Goal: Navigation & Orientation: Find specific page/section

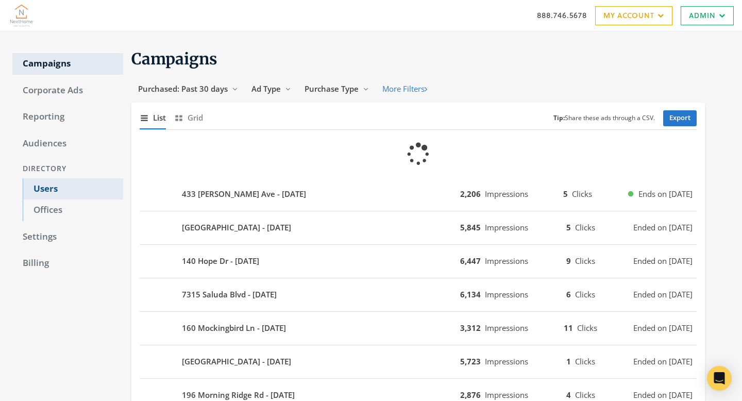
click at [53, 186] on link "Users" at bounding box center [73, 189] width 101 height 22
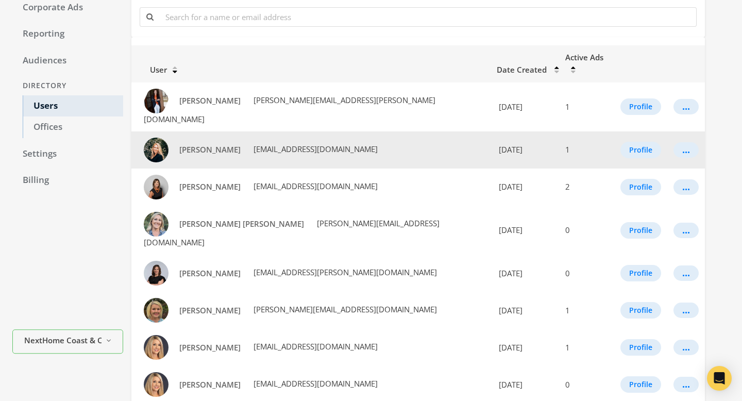
scroll to position [43, 0]
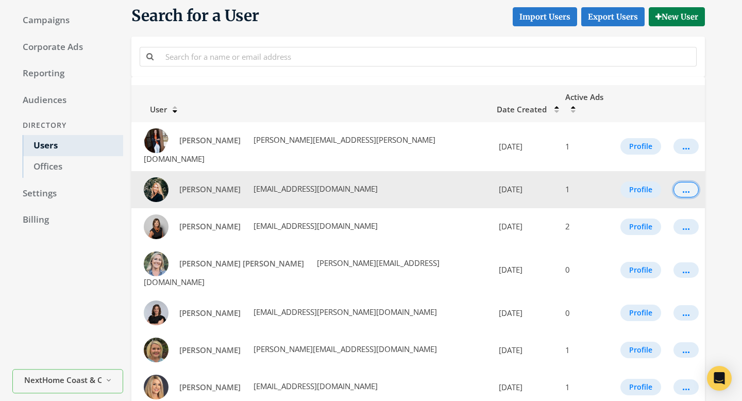
click at [684, 182] on button "..." at bounding box center [686, 189] width 25 height 15
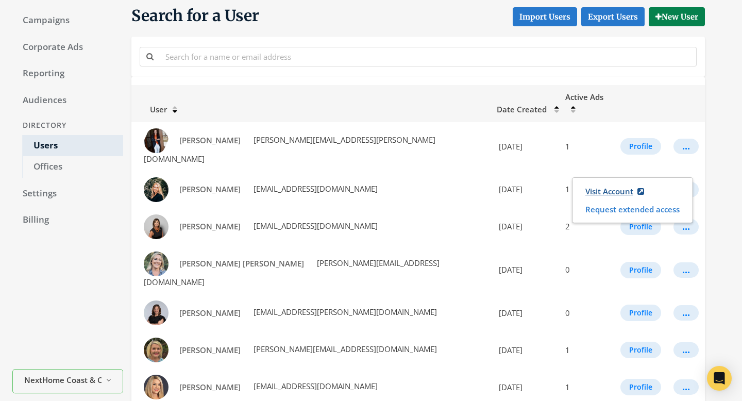
click at [612, 187] on link "Visit Account" at bounding box center [615, 191] width 72 height 19
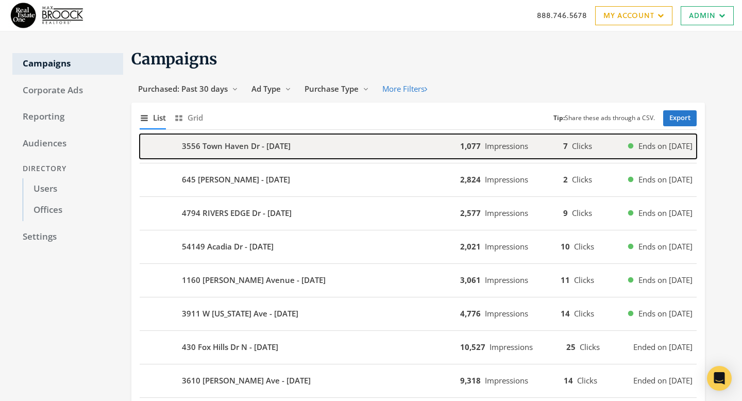
click at [396, 150] on div "3556 Town Haven Dr - [DATE]" at bounding box center [300, 146] width 321 height 25
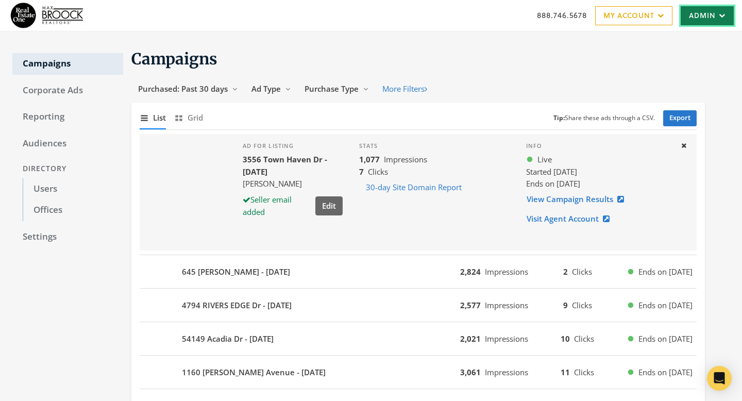
click at [715, 10] on link "Admin" at bounding box center [707, 15] width 53 height 19
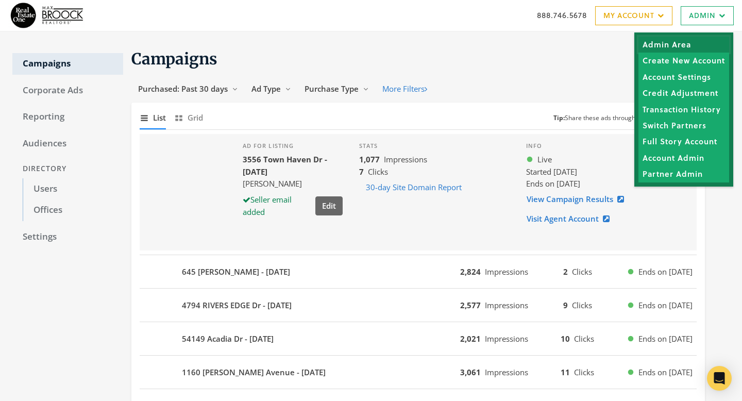
click at [706, 38] on link "Admin Area" at bounding box center [684, 45] width 91 height 16
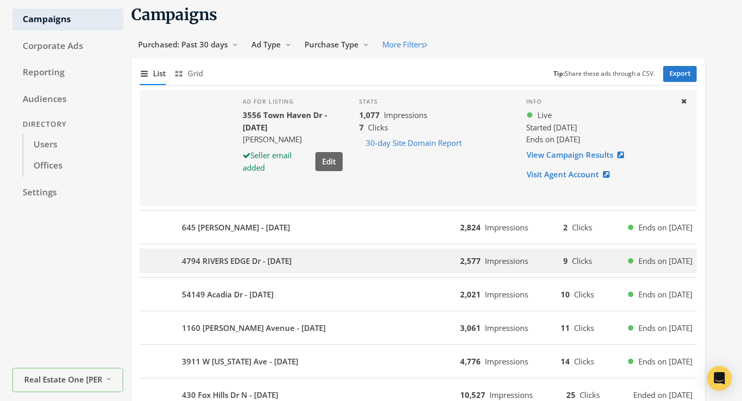
scroll to position [89, 0]
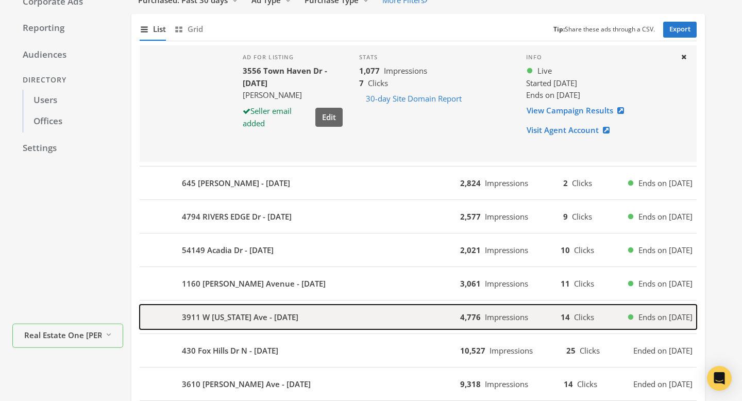
click at [343, 313] on div "3911 W [US_STATE] Ave - [DATE]" at bounding box center [300, 317] width 321 height 25
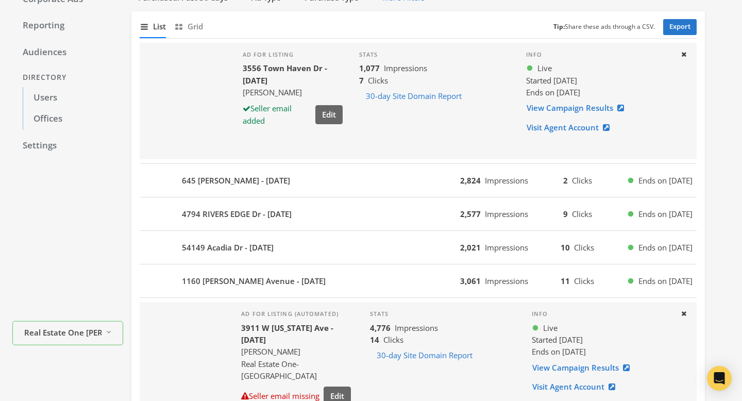
scroll to position [0, 0]
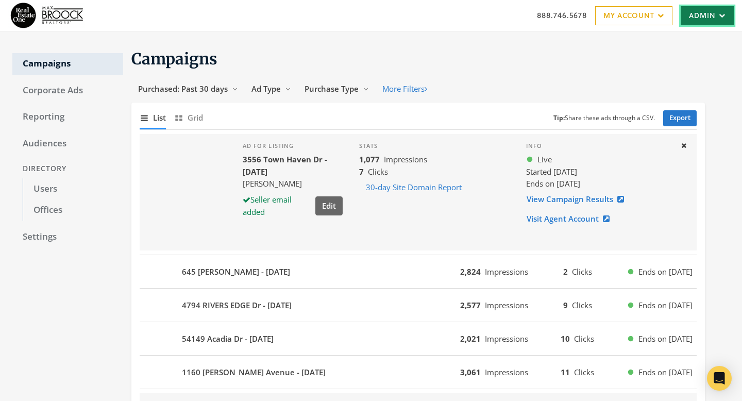
click at [707, 21] on link "Admin" at bounding box center [707, 15] width 53 height 19
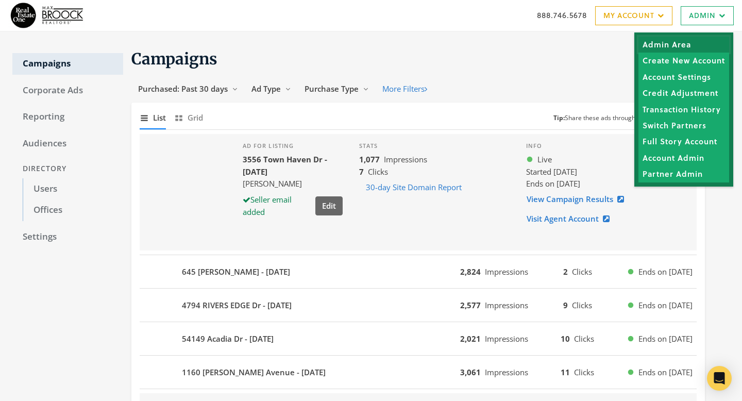
click at [705, 50] on link "Admin Area" at bounding box center [684, 45] width 91 height 16
